Goal: Transaction & Acquisition: Obtain resource

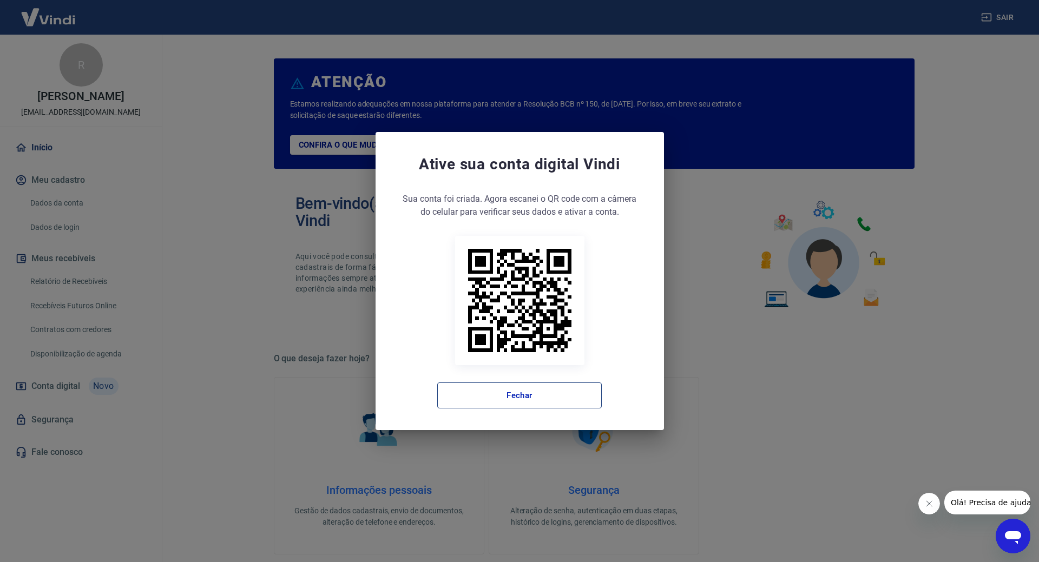
click at [566, 394] on button "Fechar" at bounding box center [519, 396] width 164 height 26
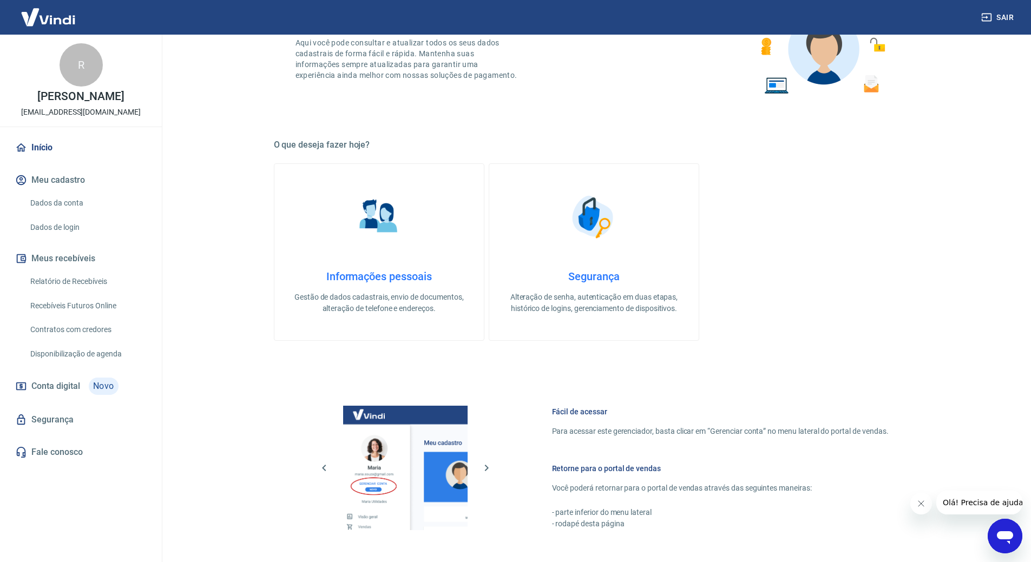
scroll to position [216, 0]
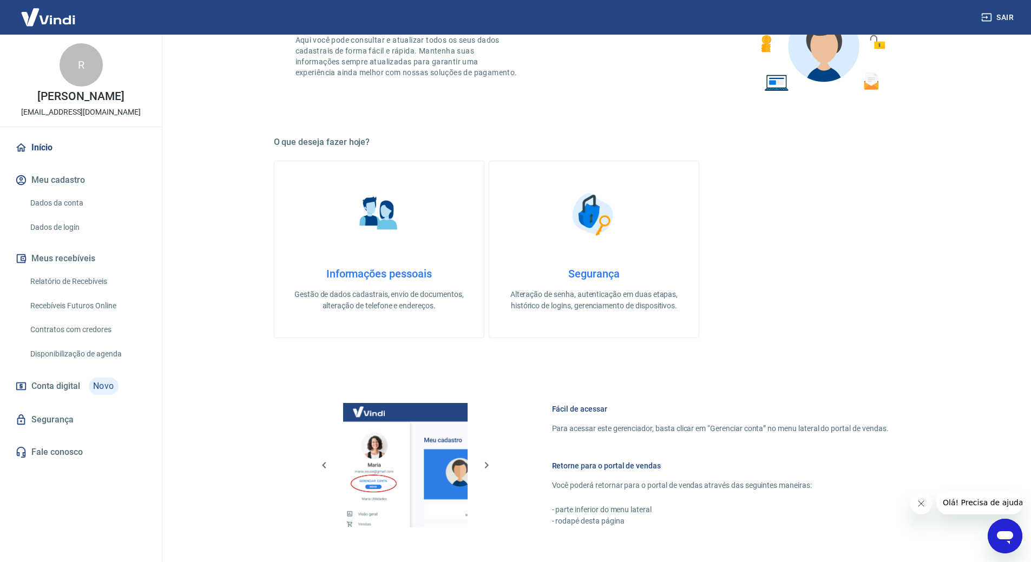
click at [93, 281] on link "Relatório de Recebíveis" at bounding box center [87, 282] width 123 height 22
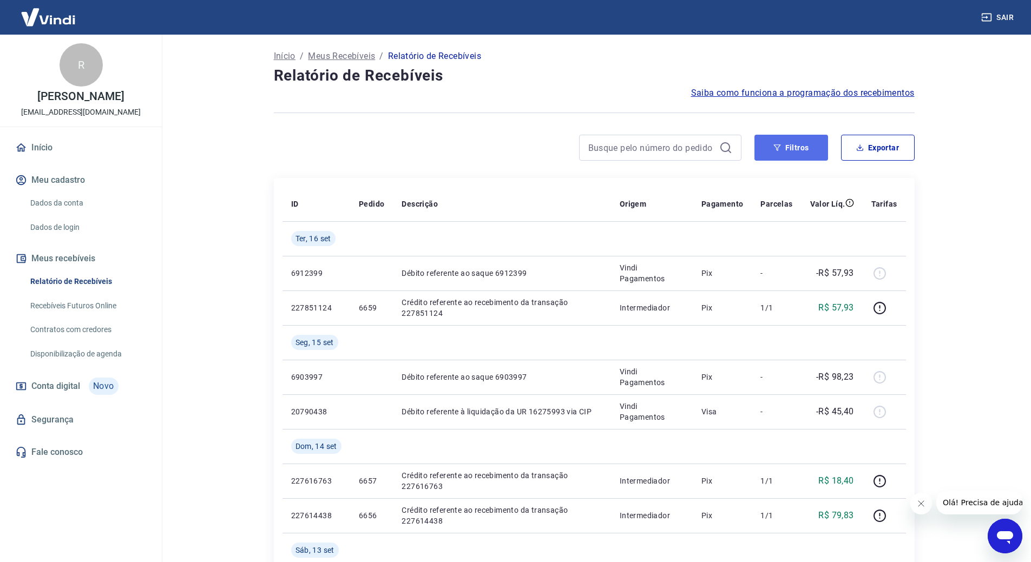
click at [801, 151] on button "Filtros" at bounding box center [791, 148] width 74 height 26
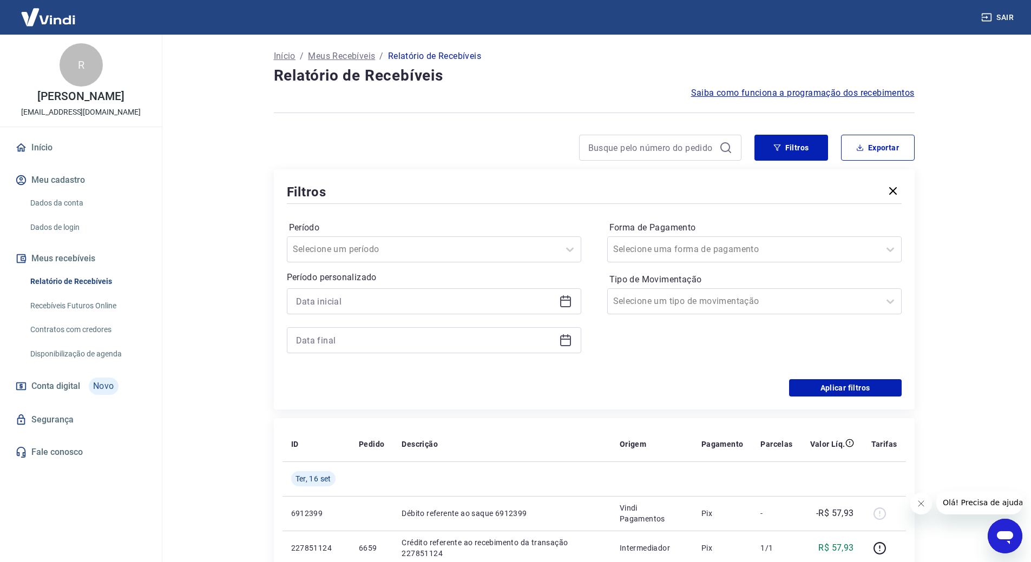
click at [568, 300] on icon at bounding box center [565, 300] width 11 height 1
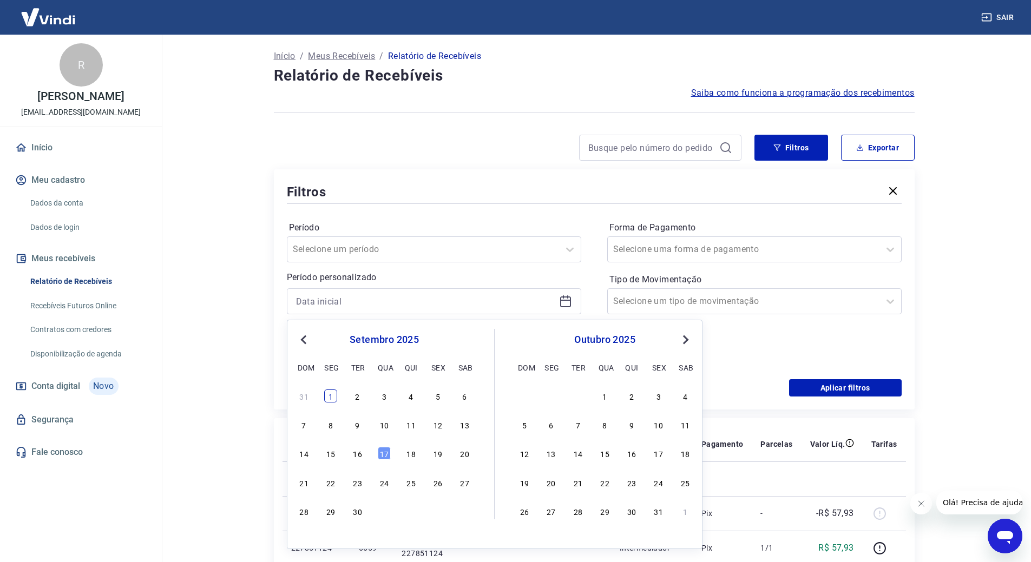
click at [328, 394] on div "1" at bounding box center [330, 396] width 13 height 13
type input "[DATE]"
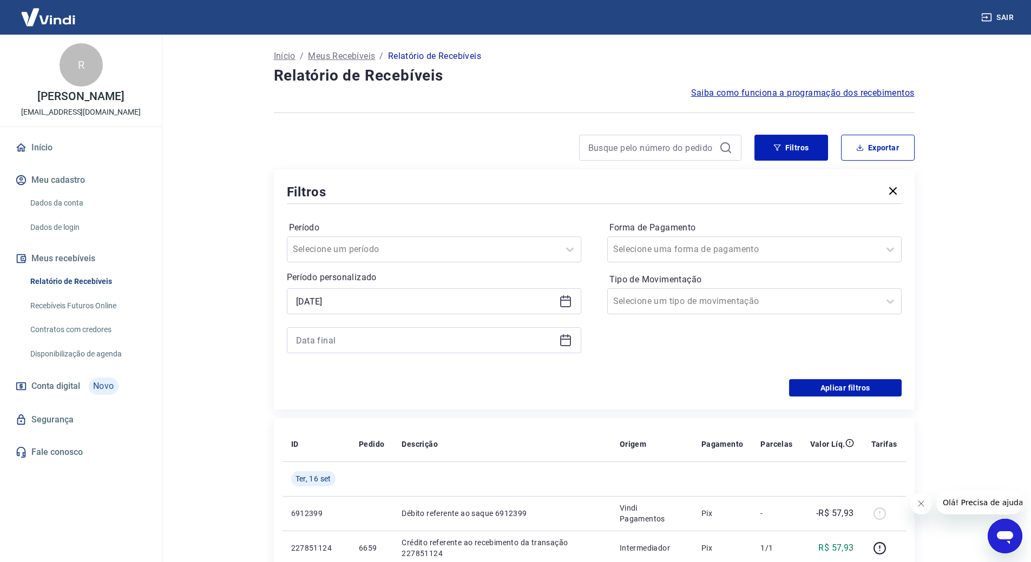
click at [565, 340] on icon at bounding box center [565, 340] width 13 height 13
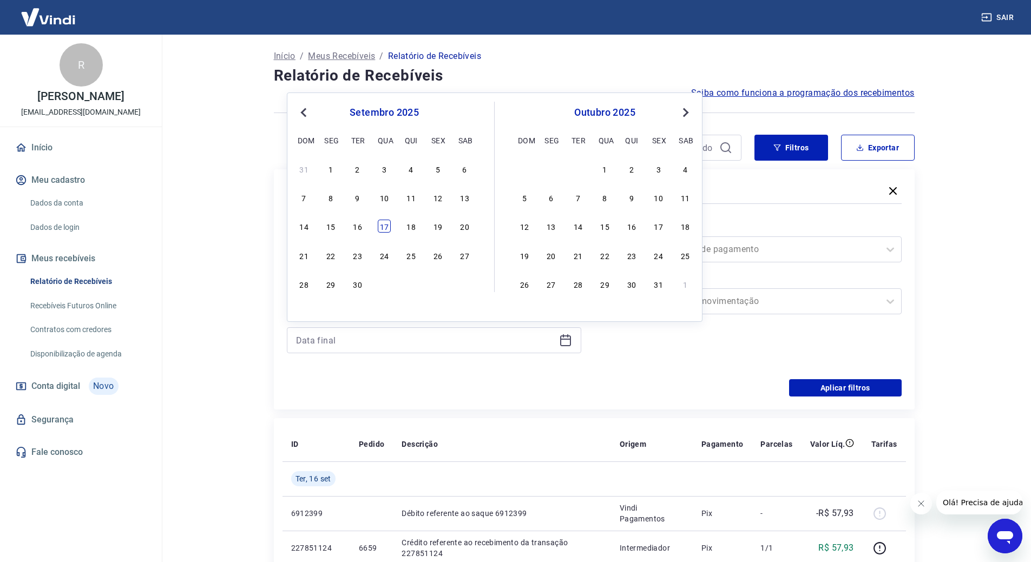
click at [385, 228] on div "17" at bounding box center [384, 226] width 13 height 13
type input "[DATE]"
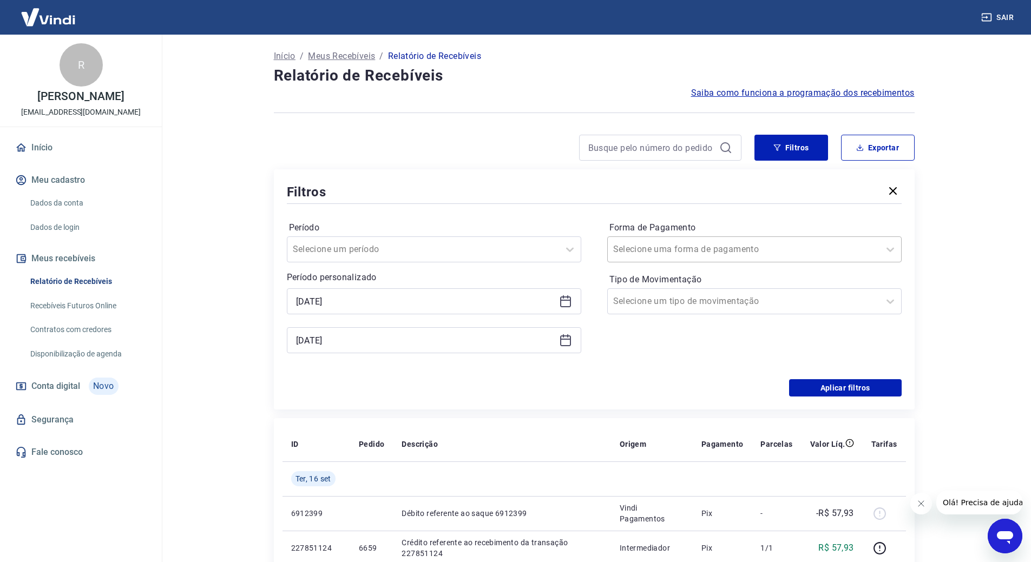
click at [863, 245] on div at bounding box center [743, 249] width 261 height 15
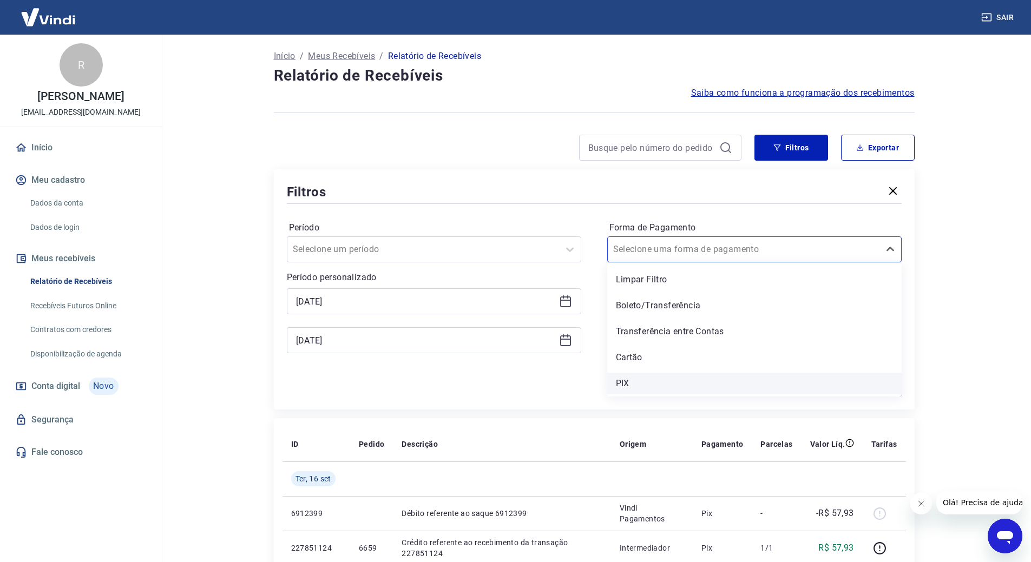
click at [647, 376] on div "PIX" at bounding box center [754, 384] width 294 height 22
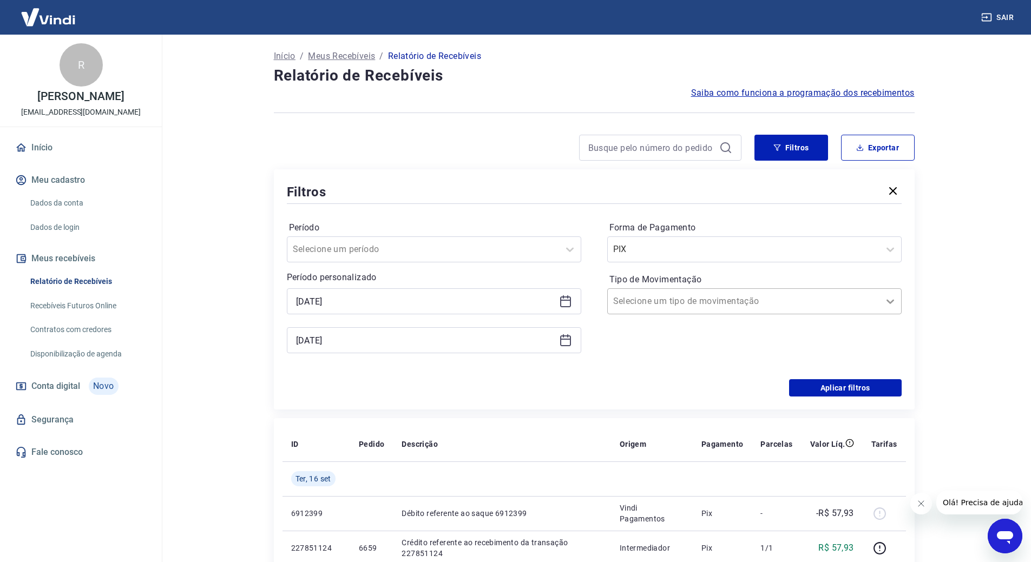
click at [892, 302] on icon at bounding box center [890, 302] width 8 height 4
click at [873, 383] on button "Aplicar filtros" at bounding box center [845, 387] width 113 height 17
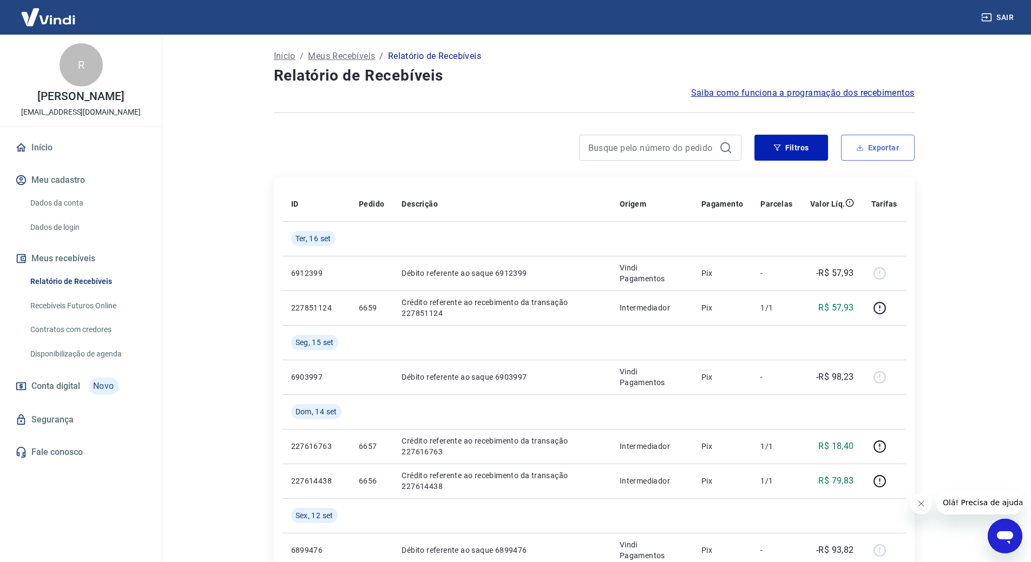
click at [875, 150] on button "Exportar" at bounding box center [878, 148] width 74 height 26
type input "[DATE]"
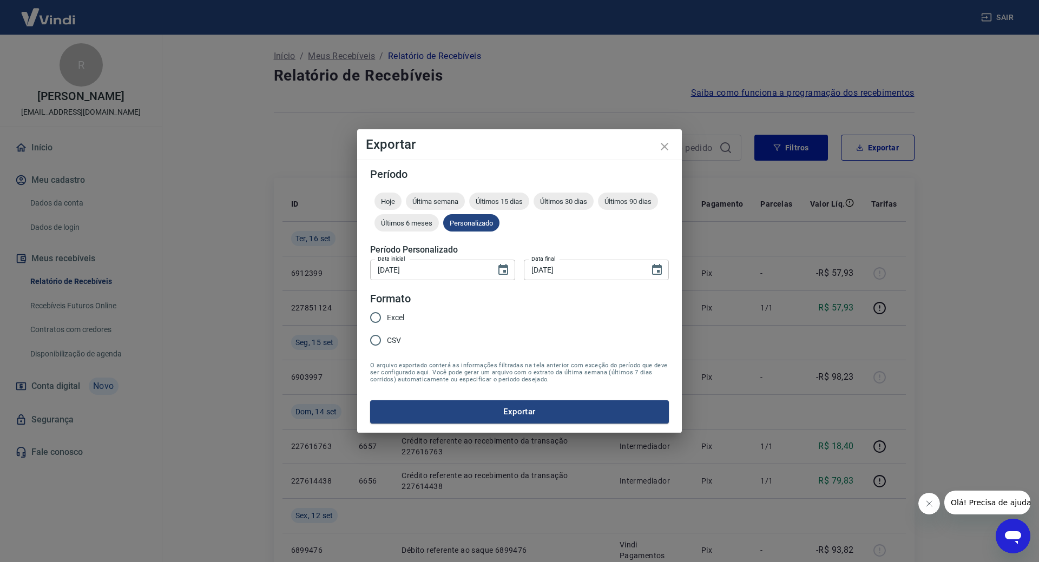
click at [378, 315] on input "Excel" at bounding box center [375, 317] width 23 height 23
radio input "true"
click at [540, 408] on button "Exportar" at bounding box center [519, 411] width 299 height 23
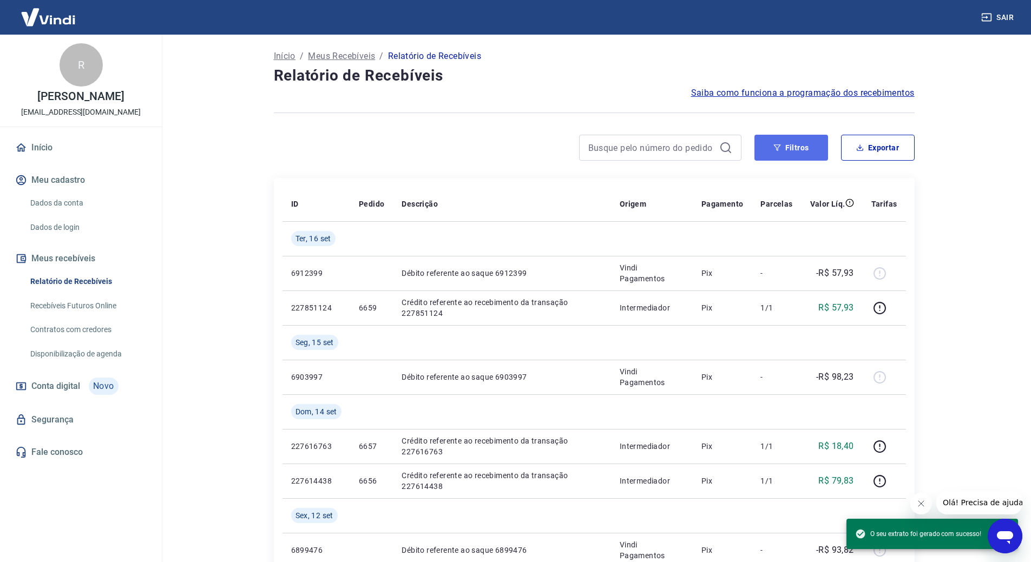
click at [810, 153] on button "Filtros" at bounding box center [791, 148] width 74 height 26
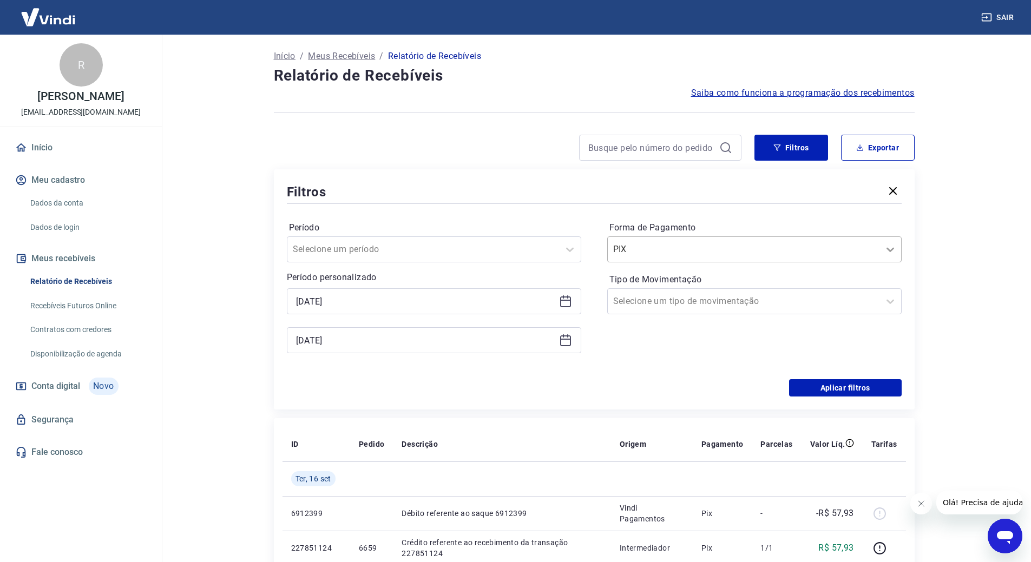
click at [895, 245] on icon at bounding box center [890, 249] width 13 height 13
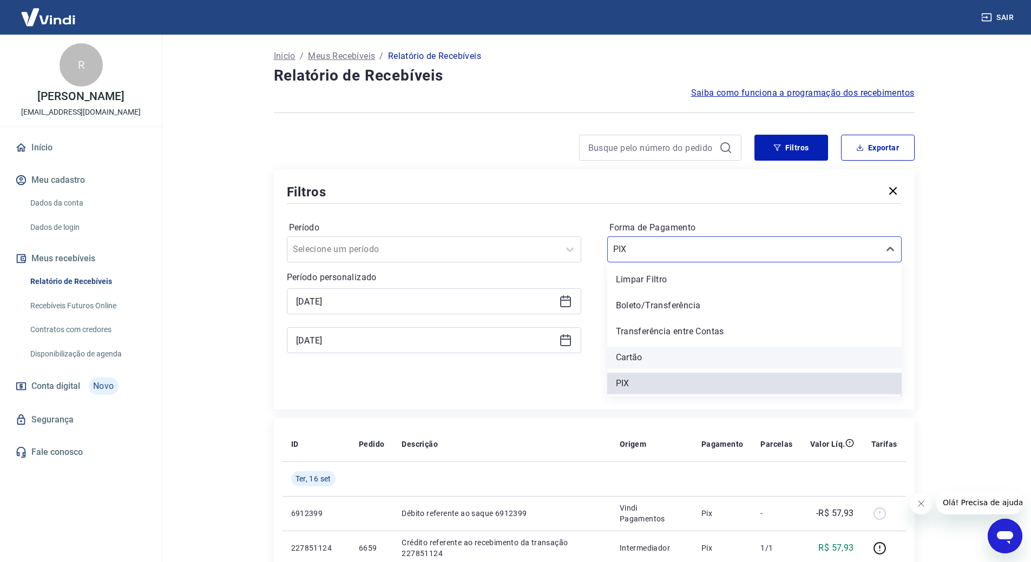
click at [634, 357] on div "Cartão" at bounding box center [754, 358] width 294 height 22
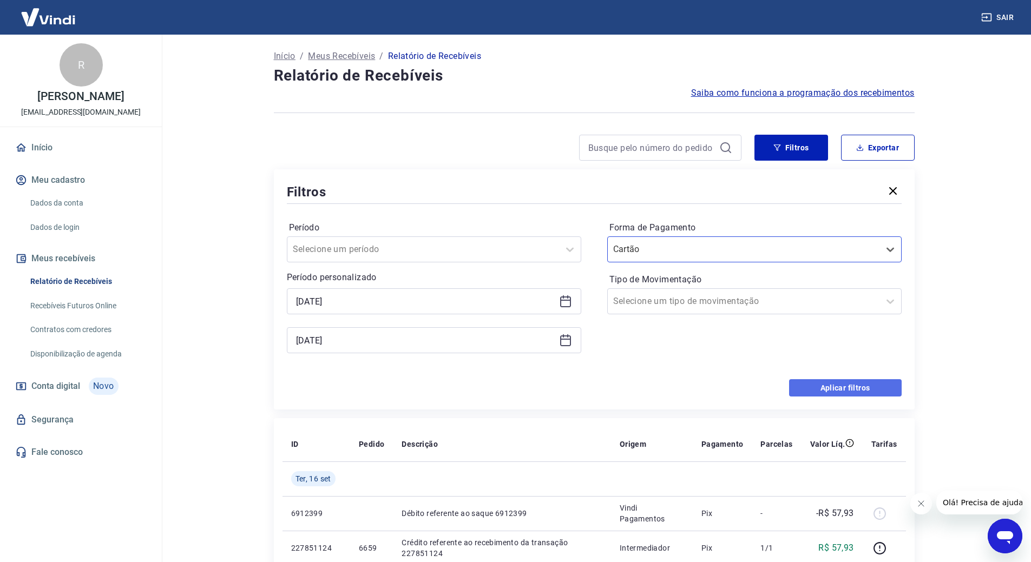
click at [854, 385] on button "Aplicar filtros" at bounding box center [845, 387] width 113 height 17
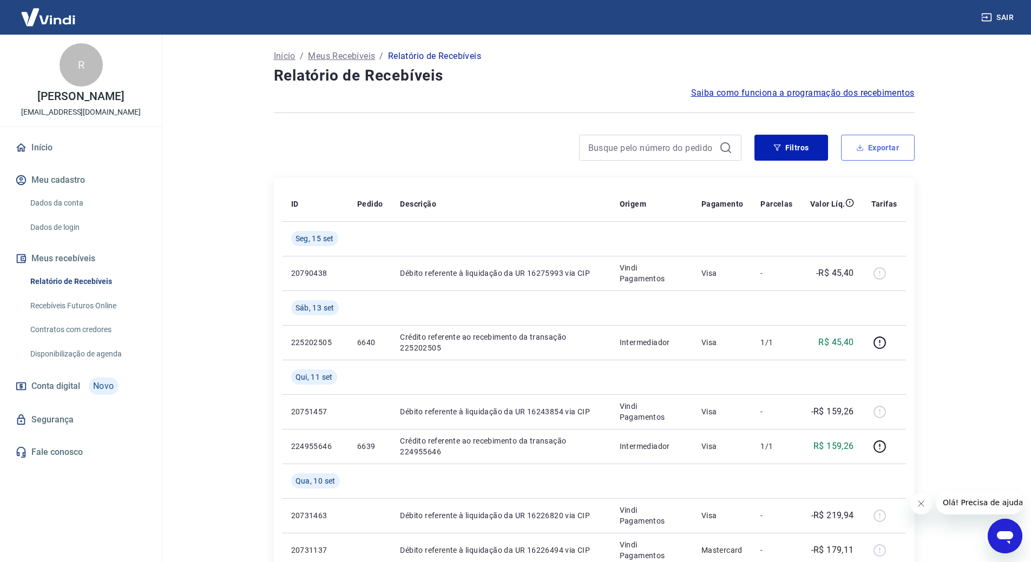
click at [878, 151] on button "Exportar" at bounding box center [878, 148] width 74 height 26
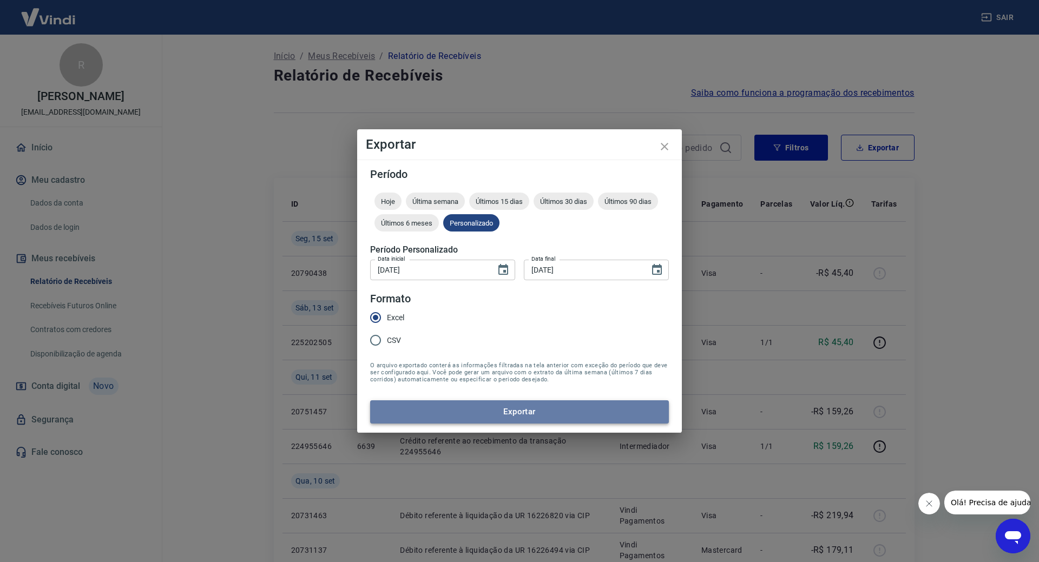
click at [496, 410] on button "Exportar" at bounding box center [519, 411] width 299 height 23
